Goal: Find specific page/section: Find specific page/section

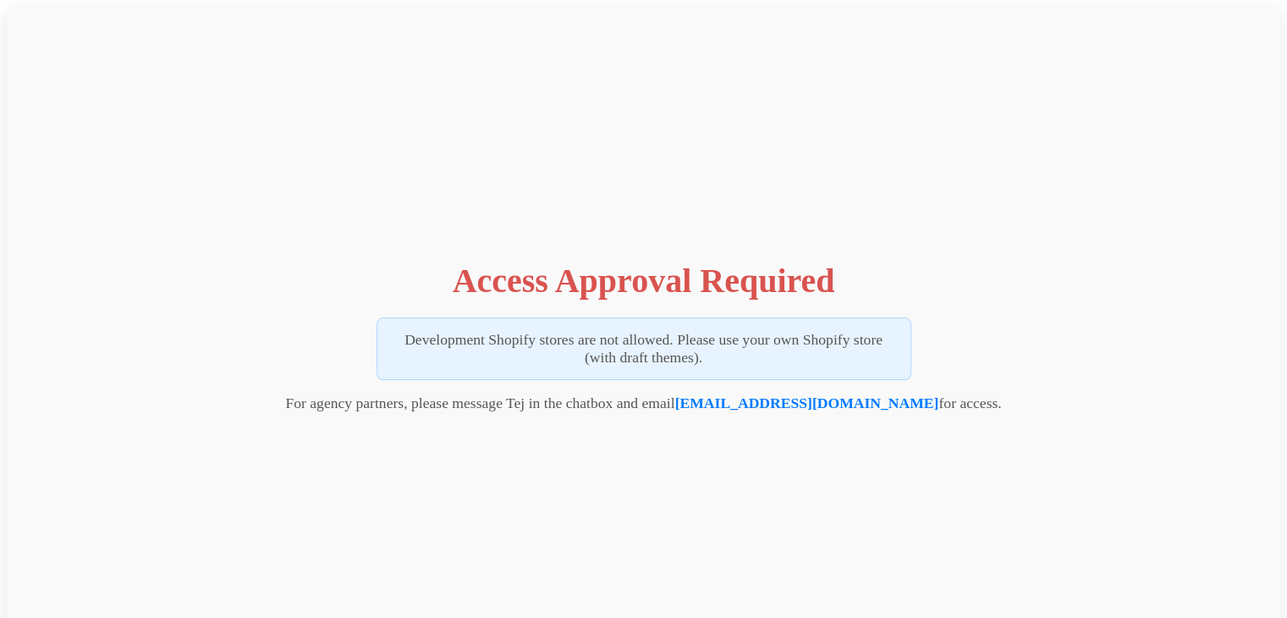
click at [527, 267] on h1 "Access Approval Required" at bounding box center [644, 281] width 383 height 40
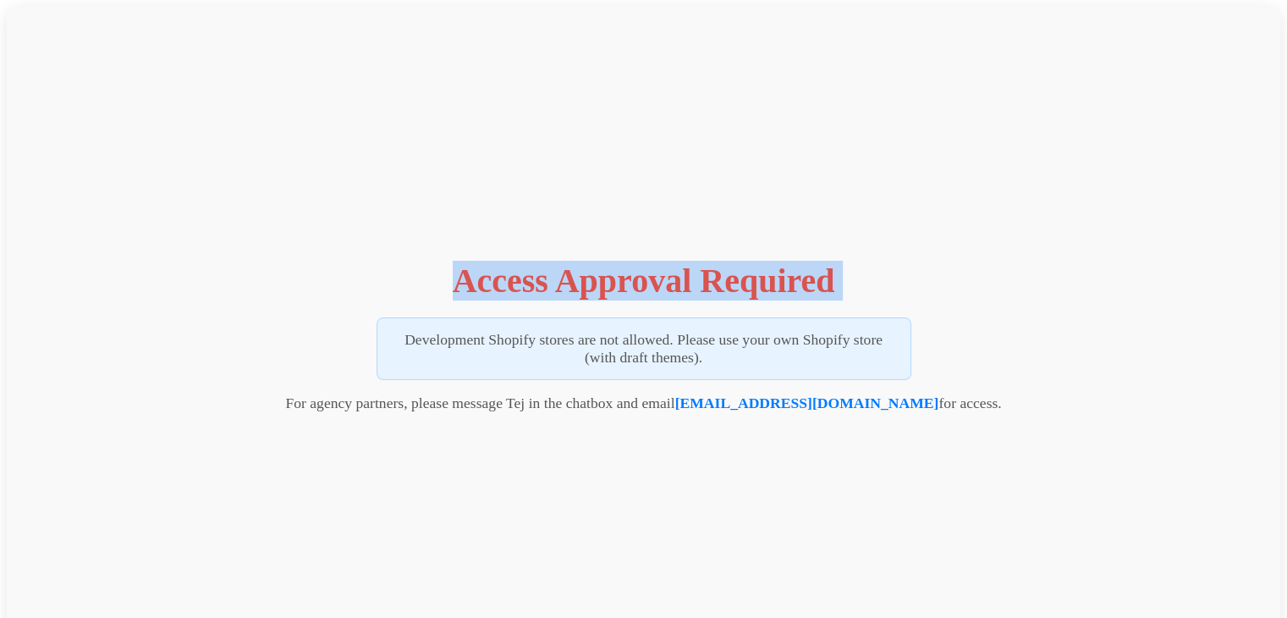
click at [527, 267] on h1 "Access Approval Required" at bounding box center [644, 281] width 383 height 40
click at [1257, 576] on span "Open chat" at bounding box center [1241, 575] width 51 height 51
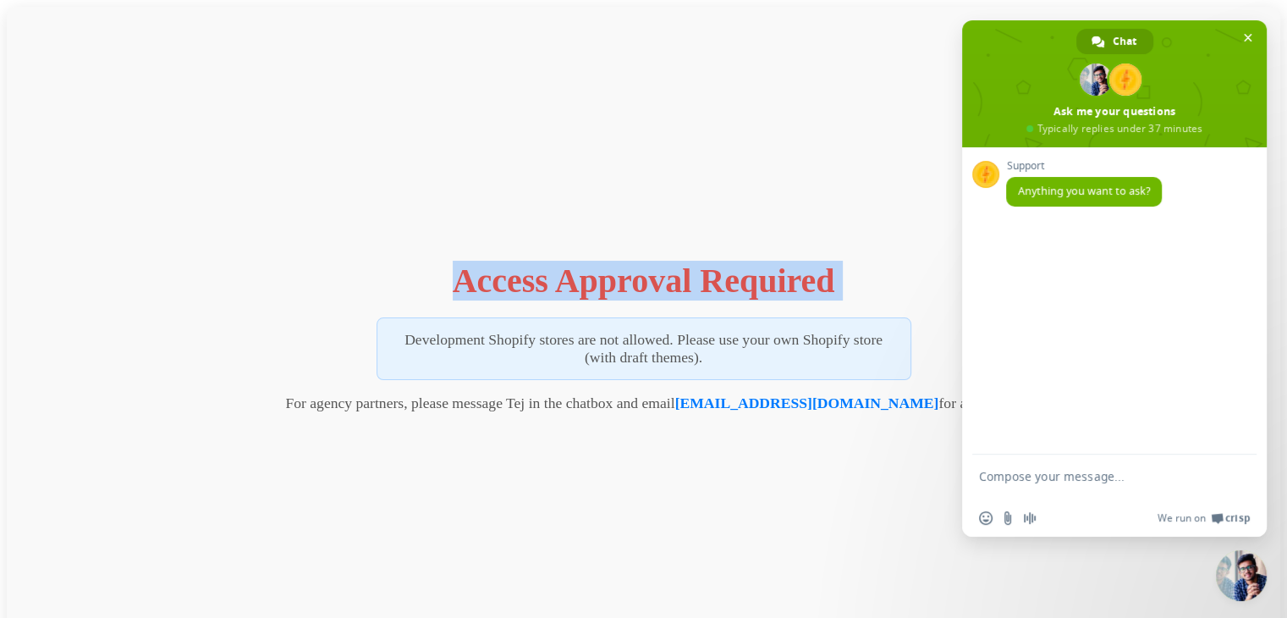
click at [1236, 561] on span "Close chat" at bounding box center [1241, 575] width 51 height 51
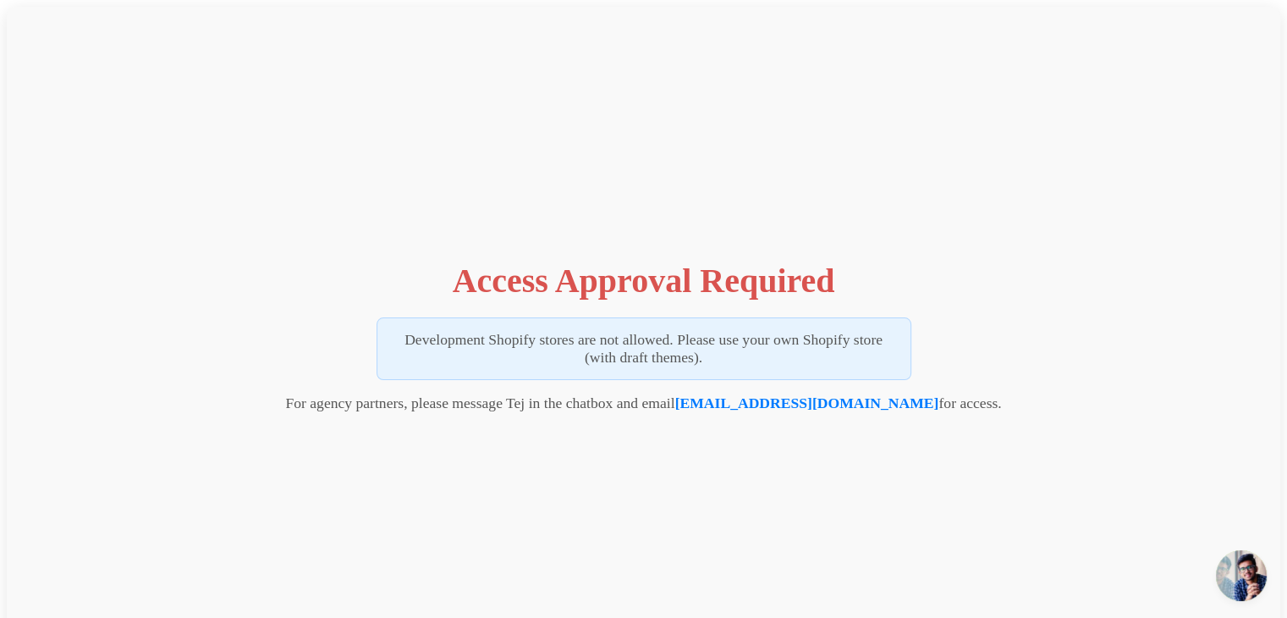
click at [1247, 579] on span "Open chat" at bounding box center [1241, 575] width 51 height 51
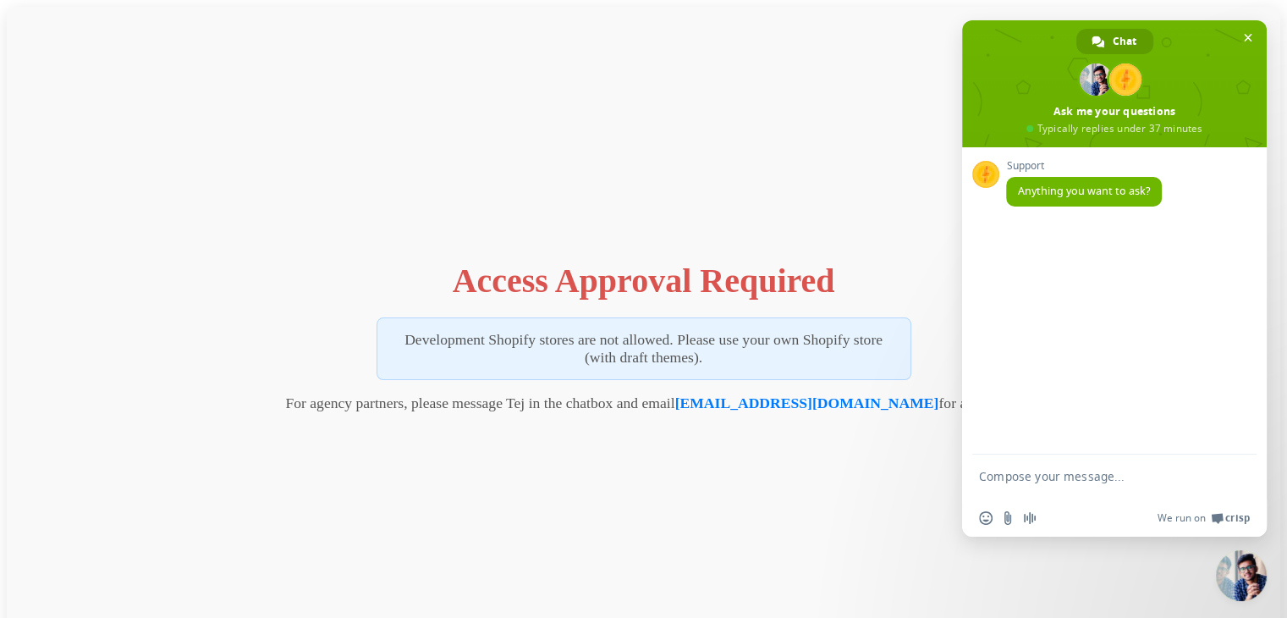
click at [825, 338] on p "Development Shopify stores are not allowed. Please use your own Shopify store (…" at bounding box center [644, 348] width 535 height 63
click at [619, 356] on p "Development Shopify stores are not allowed. Please use your own Shopify store (…" at bounding box center [644, 348] width 535 height 63
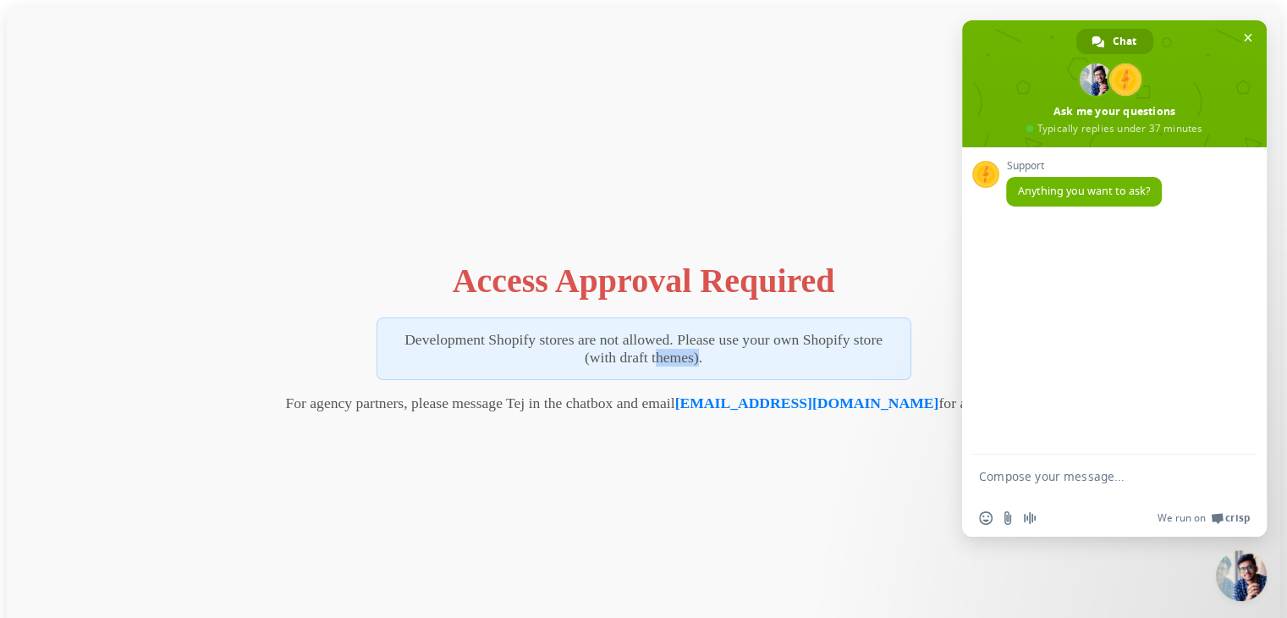
click at [619, 356] on p "Development Shopify stores are not allowed. Please use your own Shopify store (…" at bounding box center [644, 348] width 535 height 63
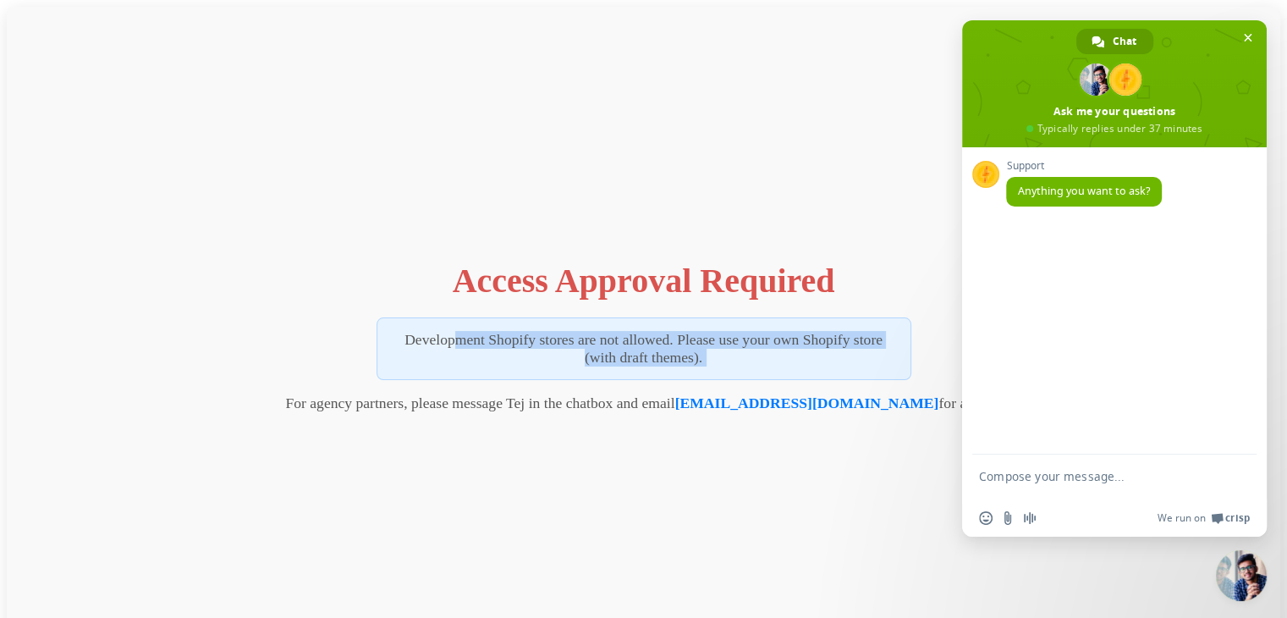
click at [619, 356] on p "Development Shopify stores are not allowed. Please use your own Shopify store (…" at bounding box center [644, 348] width 535 height 63
click at [631, 344] on p "Development Shopify stores are not allowed. Please use your own Shopify store (…" at bounding box center [644, 348] width 535 height 63
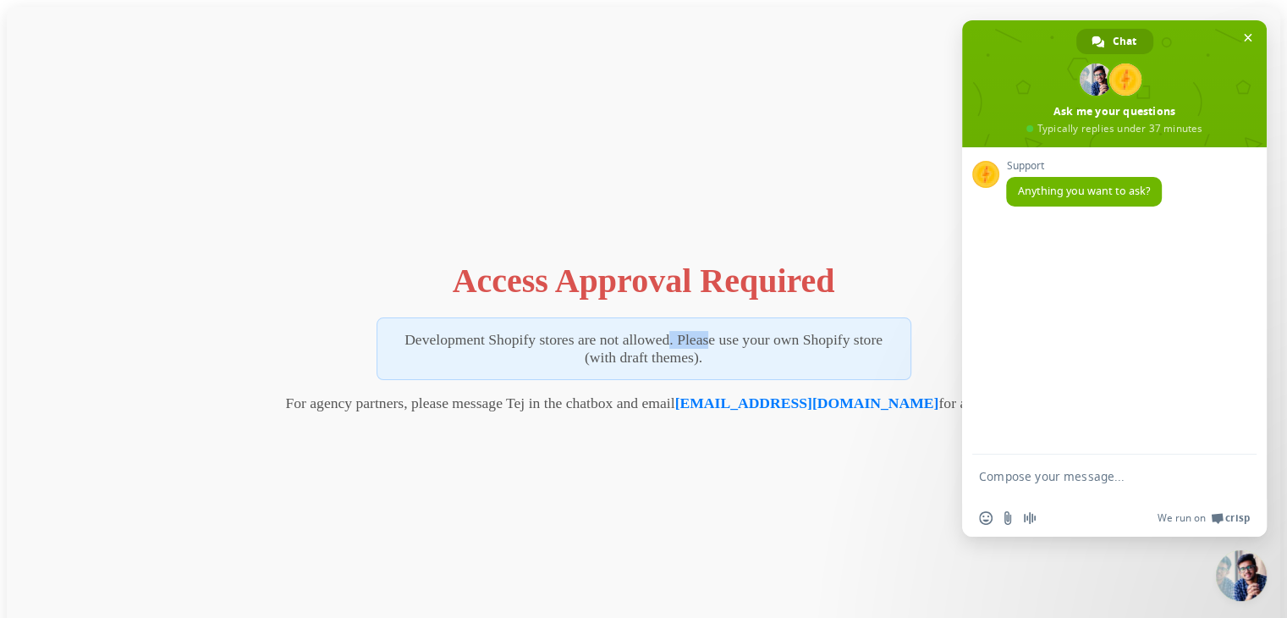
click at [631, 344] on p "Development Shopify stores are not allowed. Please use your own Shopify store (…" at bounding box center [644, 348] width 535 height 63
click at [625, 355] on p "Development Shopify stores are not allowed. Please use your own Shopify store (…" at bounding box center [644, 348] width 535 height 63
click at [626, 355] on p "Development Shopify stores are not allowed. Please use your own Shopify store (…" at bounding box center [644, 348] width 535 height 63
click at [816, 352] on p "Development Shopify stores are not allowed. Please use your own Shopify store (…" at bounding box center [644, 348] width 535 height 63
click at [1236, 34] on span at bounding box center [1114, 83] width 305 height 127
